Goal: Task Accomplishment & Management: Manage account settings

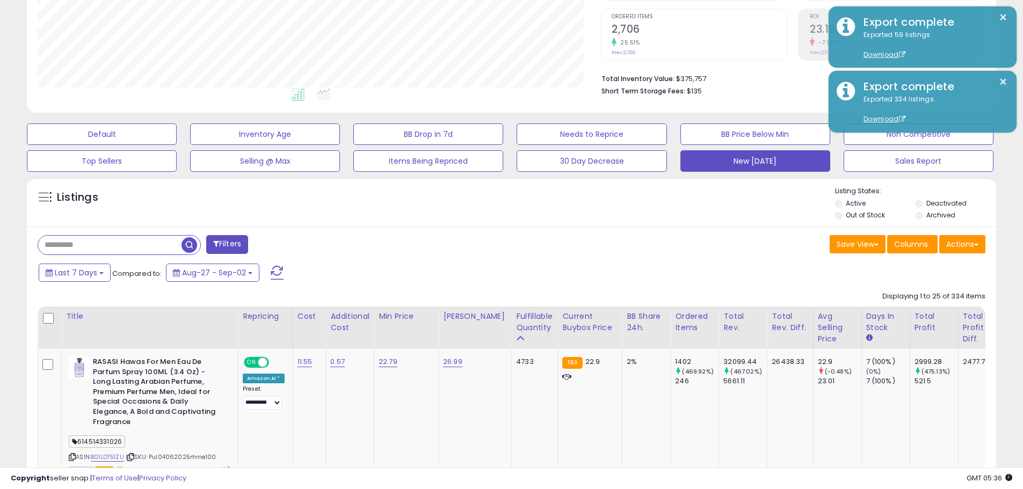
scroll to position [220, 562]
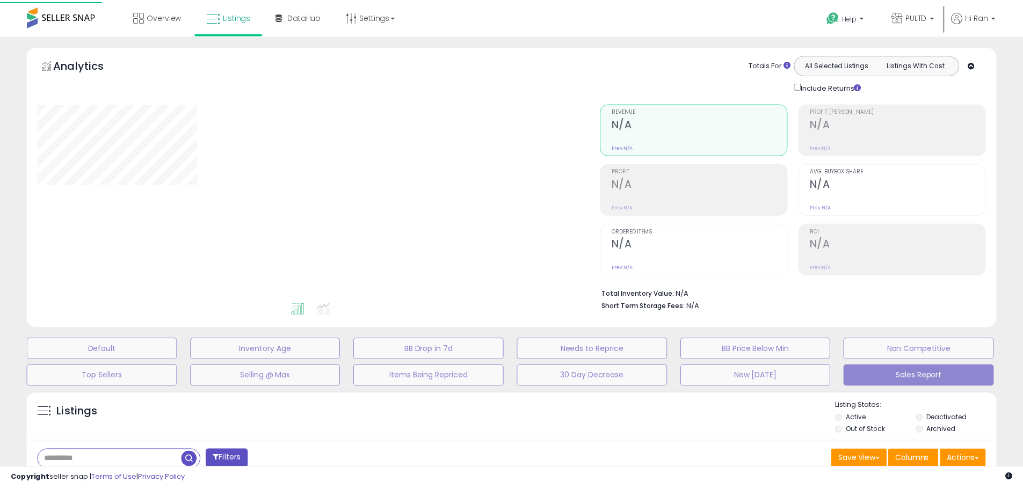
scroll to position [215, 0]
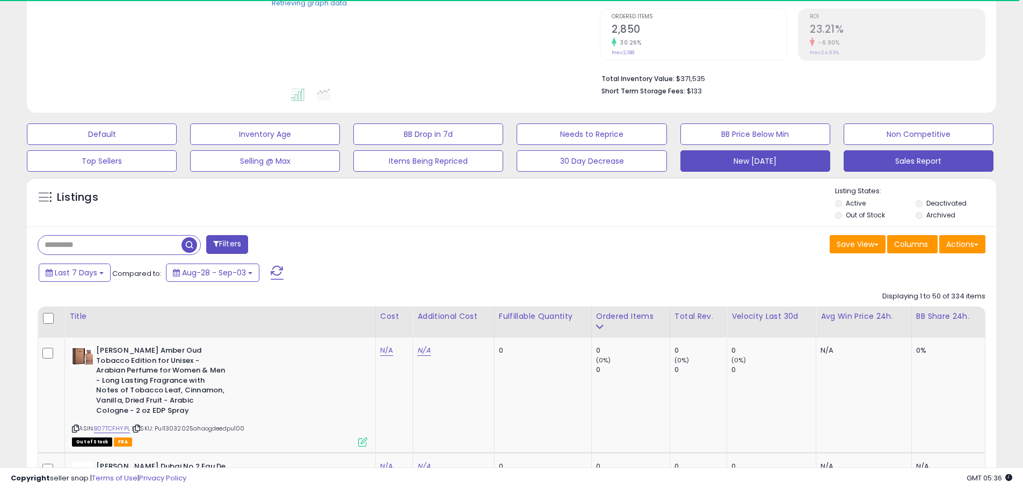
click at [750, 163] on button "New [DATE]" at bounding box center [756, 160] width 150 height 21
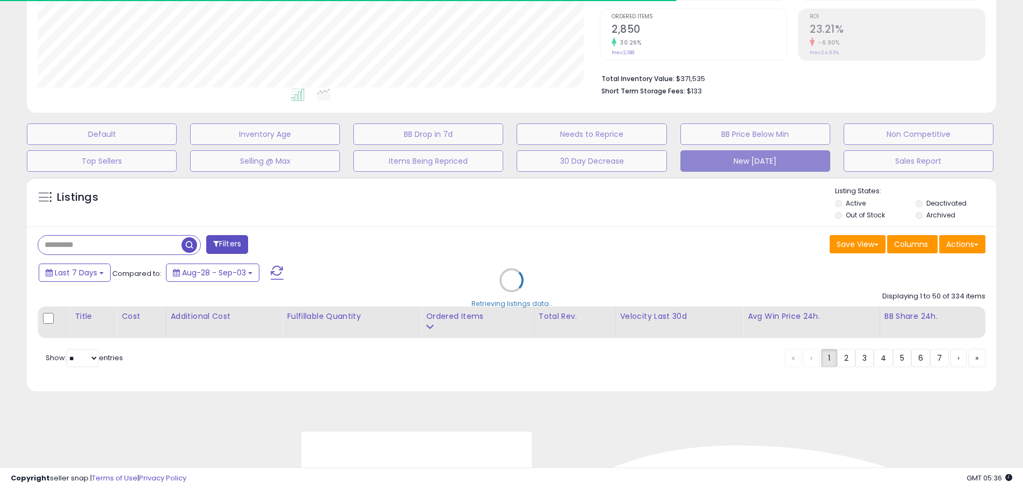
scroll to position [220, 562]
select select "**"
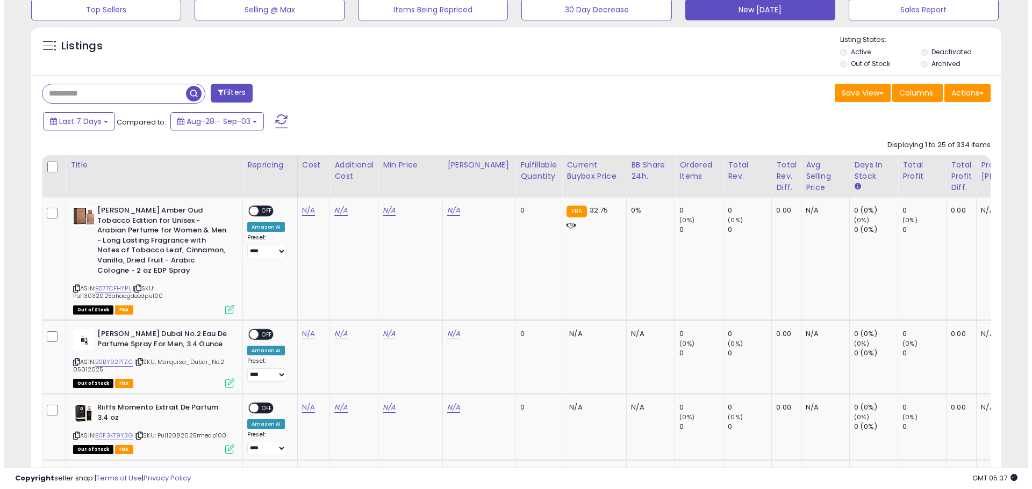
scroll to position [107, 0]
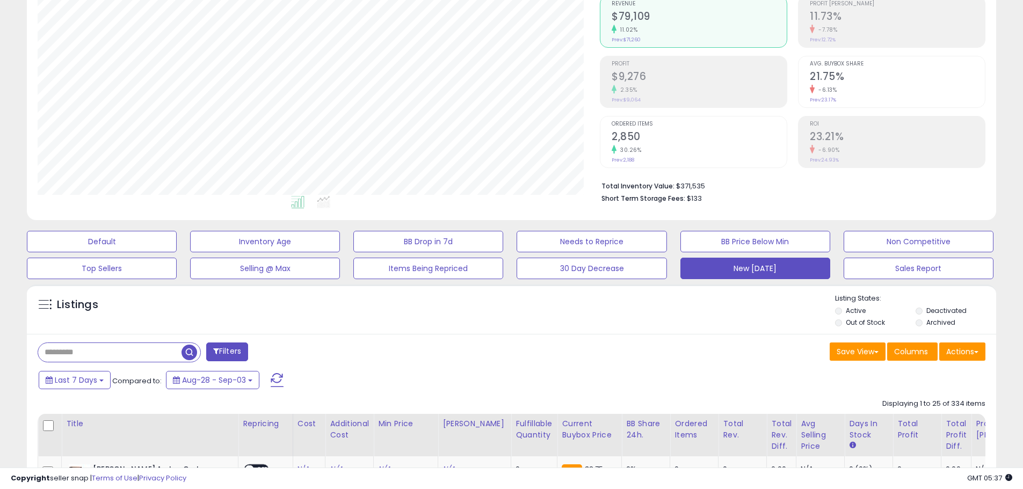
click at [753, 143] on h2 "2,850" at bounding box center [699, 138] width 175 height 15
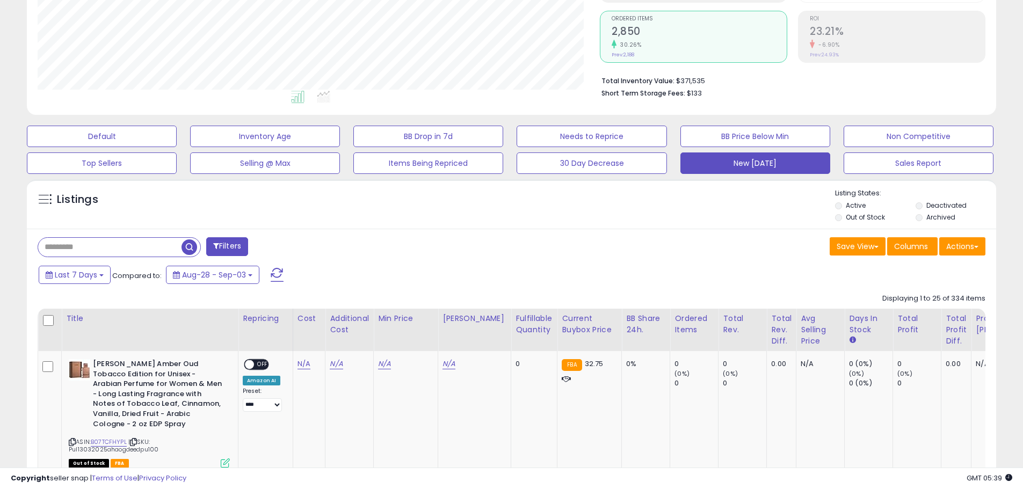
scroll to position [322, 0]
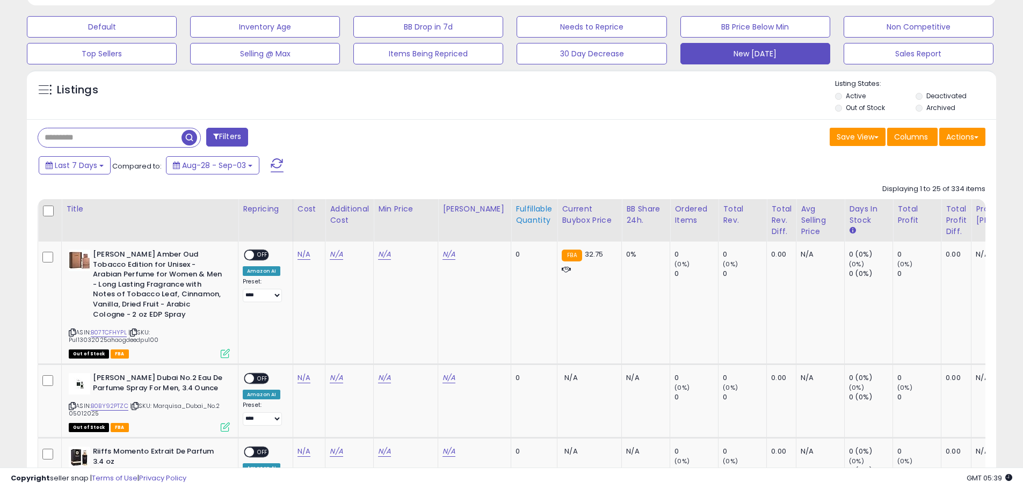
click at [517, 227] on th "Fulfillable Quantity" at bounding box center [534, 220] width 46 height 42
click at [521, 222] on div "Fulfillable Quantity" at bounding box center [534, 215] width 37 height 23
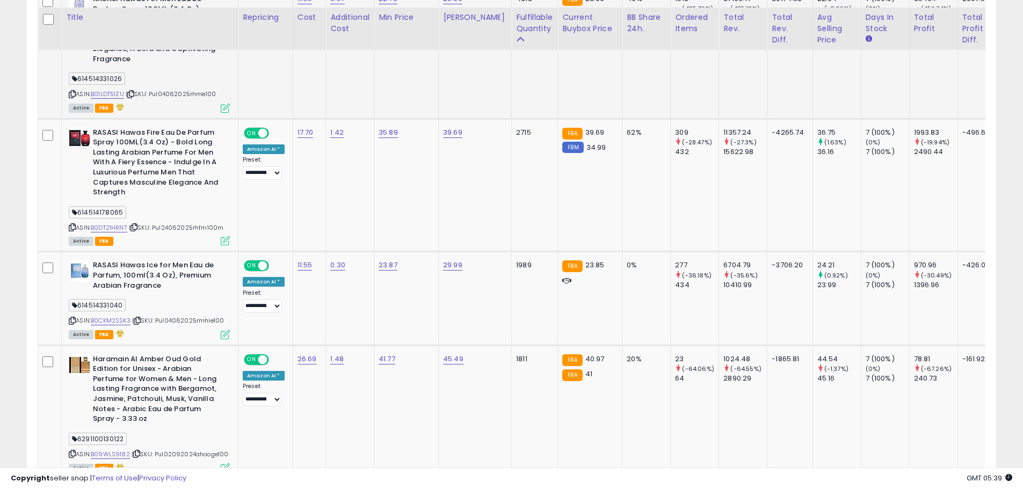
scroll to position [591, 0]
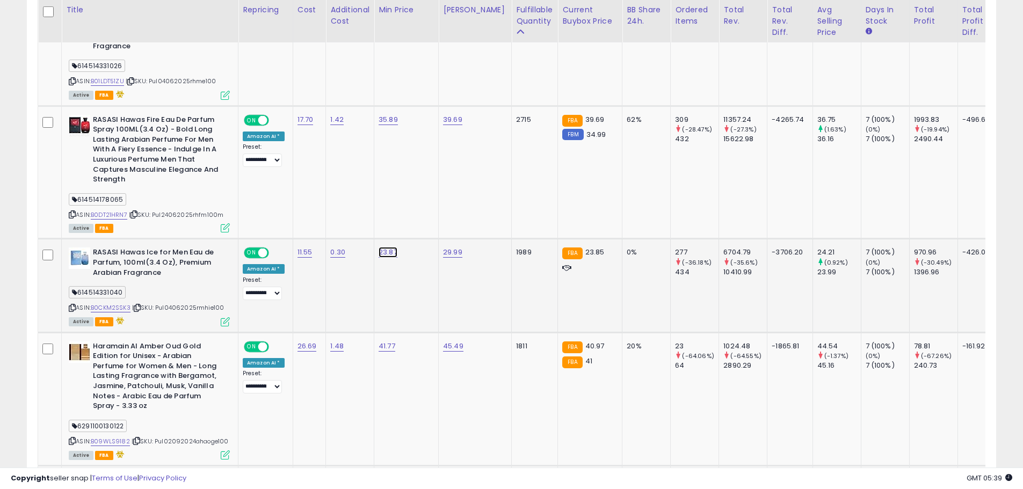
click at [379, 247] on link "23.87" at bounding box center [388, 252] width 19 height 11
drag, startPoint x: 342, startPoint y: 218, endPoint x: 336, endPoint y: 219, distance: 6.0
click at [336, 219] on input "*****" at bounding box center [361, 216] width 96 height 18
type input "*****"
click button "submit" at bounding box center [422, 215] width 18 height 16
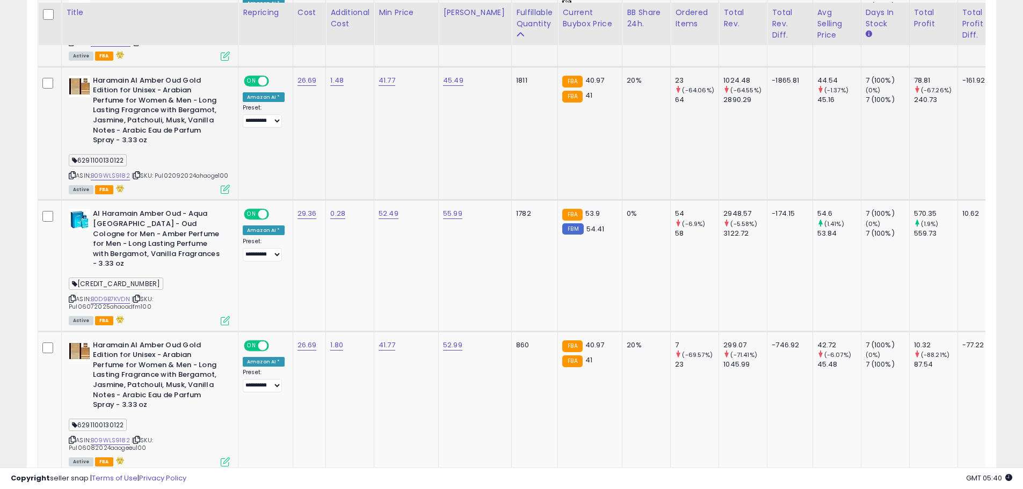
scroll to position [860, 0]
